Goal: Information Seeking & Learning: Find specific fact

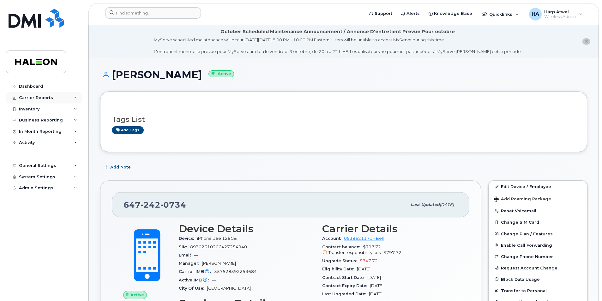
click at [29, 98] on div "Carrier Reports" at bounding box center [36, 97] width 34 height 5
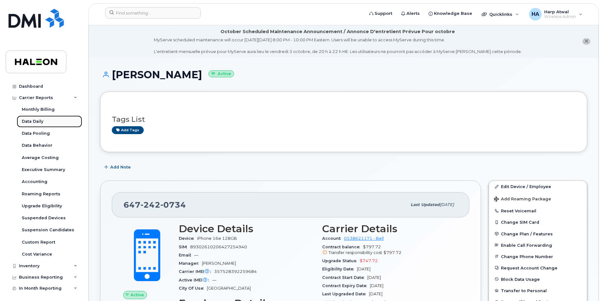
click at [34, 120] on div "Data Daily" at bounding box center [32, 122] width 21 height 6
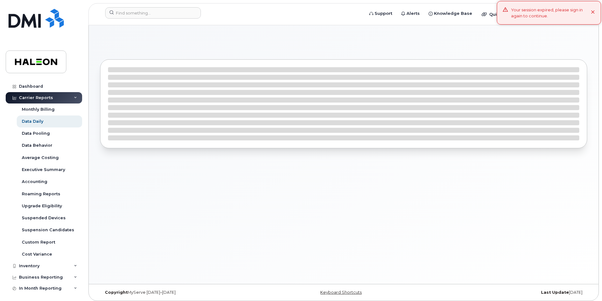
click at [529, 15] on div "Your session expired, please sign in again to continue." at bounding box center [551, 13] width 80 height 12
click at [544, 16] on span "Wireless Admin" at bounding box center [560, 16] width 32 height 5
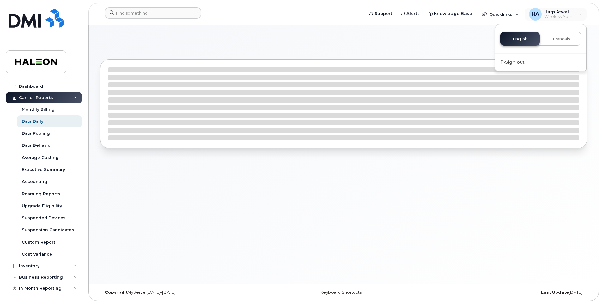
click at [512, 39] on div "English Français" at bounding box center [540, 39] width 81 height 14
click at [23, 17] on img at bounding box center [36, 18] width 55 height 19
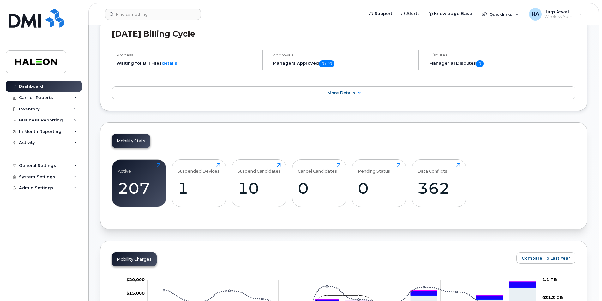
scroll to position [144, 0]
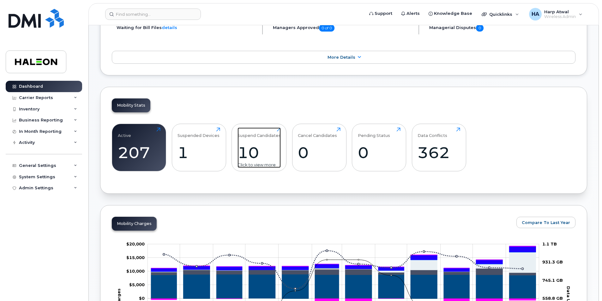
click at [247, 162] on div "10" at bounding box center [258, 152] width 43 height 19
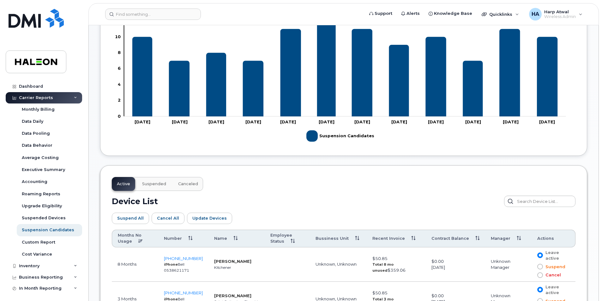
scroll to position [173, 0]
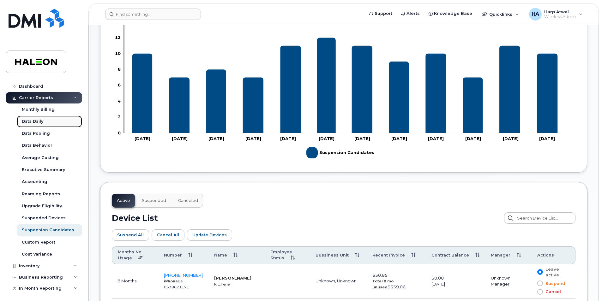
click at [43, 124] on div "Data Daily" at bounding box center [32, 122] width 21 height 6
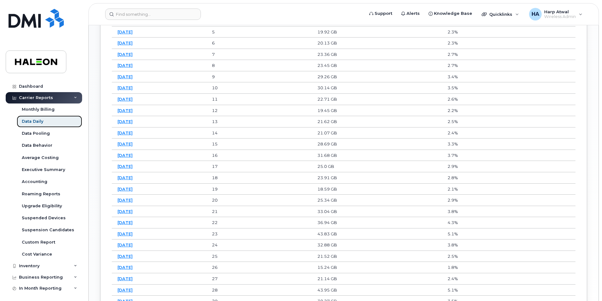
scroll to position [494, 0]
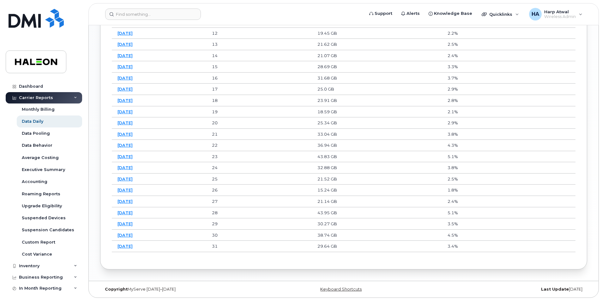
click at [132, 245] on link "2025-08-21" at bounding box center [124, 246] width 15 height 5
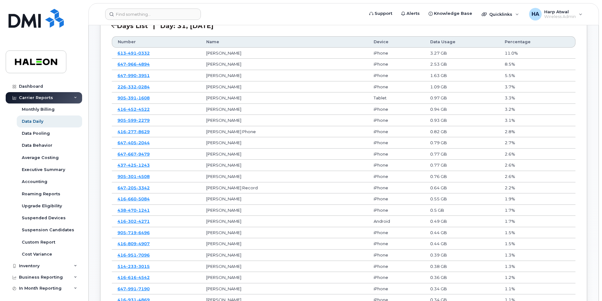
scroll to position [327, 0]
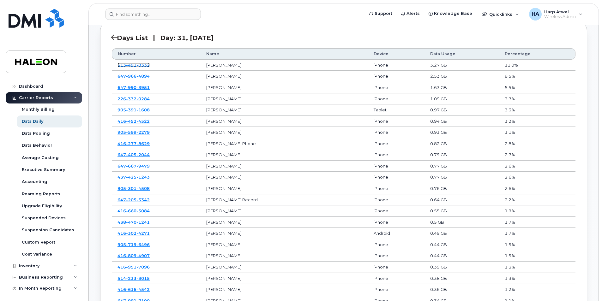
click at [126, 67] on span "491" at bounding box center [131, 64] width 10 height 5
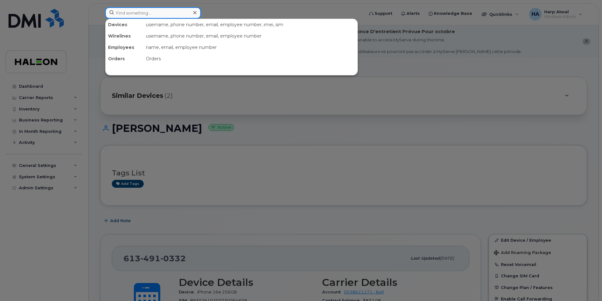
click at [145, 11] on input at bounding box center [153, 12] width 96 height 11
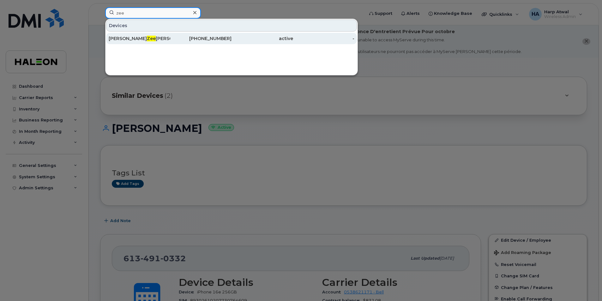
type input "zee"
click at [140, 36] on div "Syed Zee shan Shams" at bounding box center [140, 38] width 62 height 6
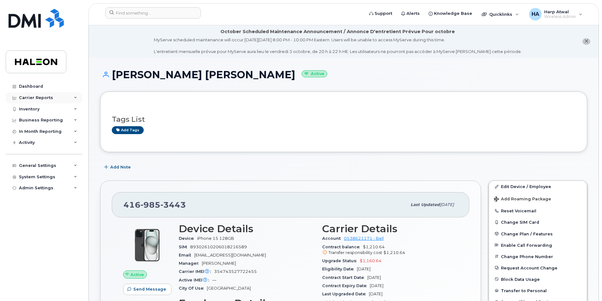
click at [75, 100] on div "Carrier Reports" at bounding box center [44, 97] width 76 height 11
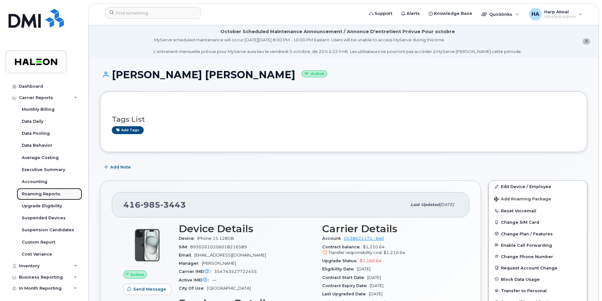
click at [48, 192] on div "Roaming Reports" at bounding box center [41, 194] width 39 height 6
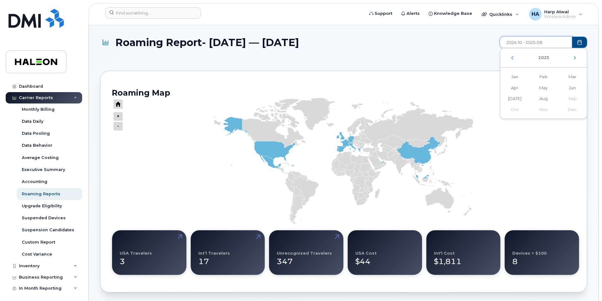
click at [541, 44] on input "2024-10 - 2025-08" at bounding box center [536, 42] width 72 height 11
click at [544, 102] on span "Aug" at bounding box center [543, 98] width 29 height 11
click at [544, 99] on span "Aug Aug" at bounding box center [543, 98] width 29 height 11
type input "2025-08 - 2025-08"
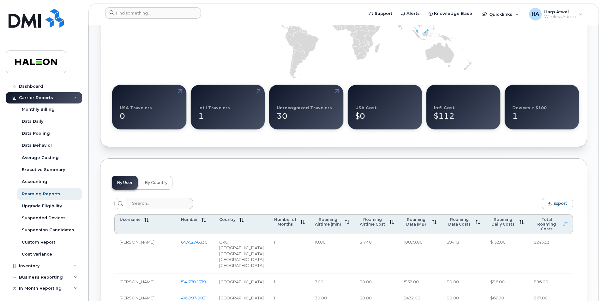
scroll to position [173, 0]
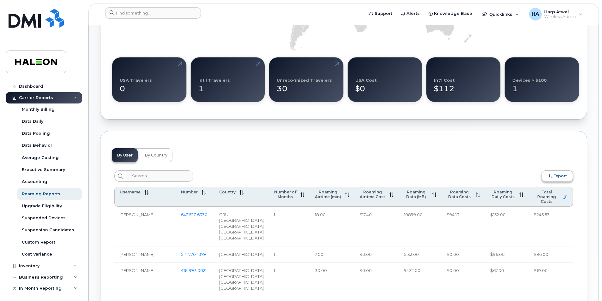
click at [558, 180] on button "Export" at bounding box center [556, 175] width 31 height 11
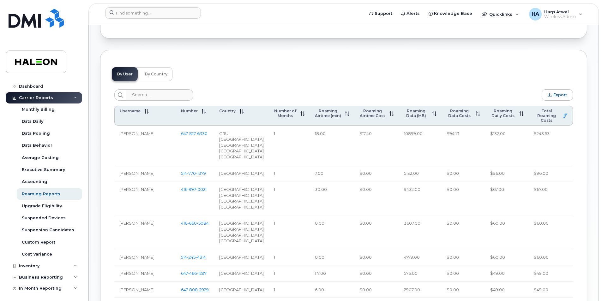
scroll to position [268, 0]
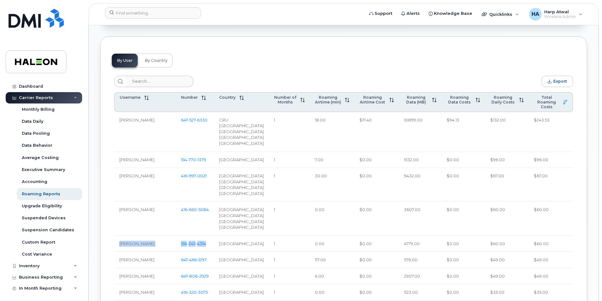
drag, startPoint x: 196, startPoint y: 250, endPoint x: 117, endPoint y: 253, distance: 78.9
click at [117, 252] on tr "[PERSON_NAME] [PHONE_NUMBER] [GEOGRAPHIC_DATA] 1 0.00 $0.00 4779.00 $0.00 $60.0…" at bounding box center [343, 244] width 458 height 16
copy tr "[PERSON_NAME] [PHONE_NUMBER]"
